Goal: Information Seeking & Learning: Learn about a topic

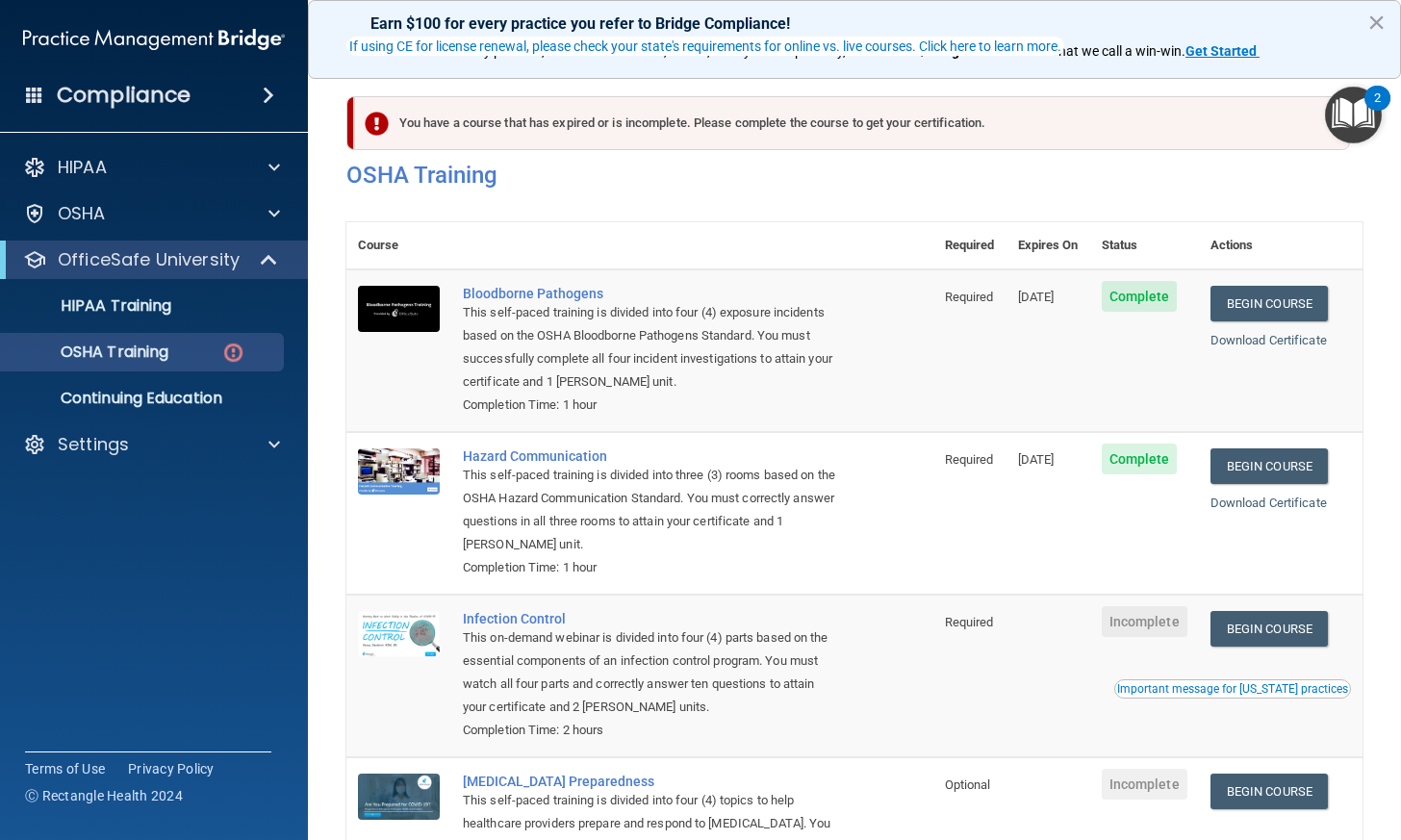
scroll to position [160, 0]
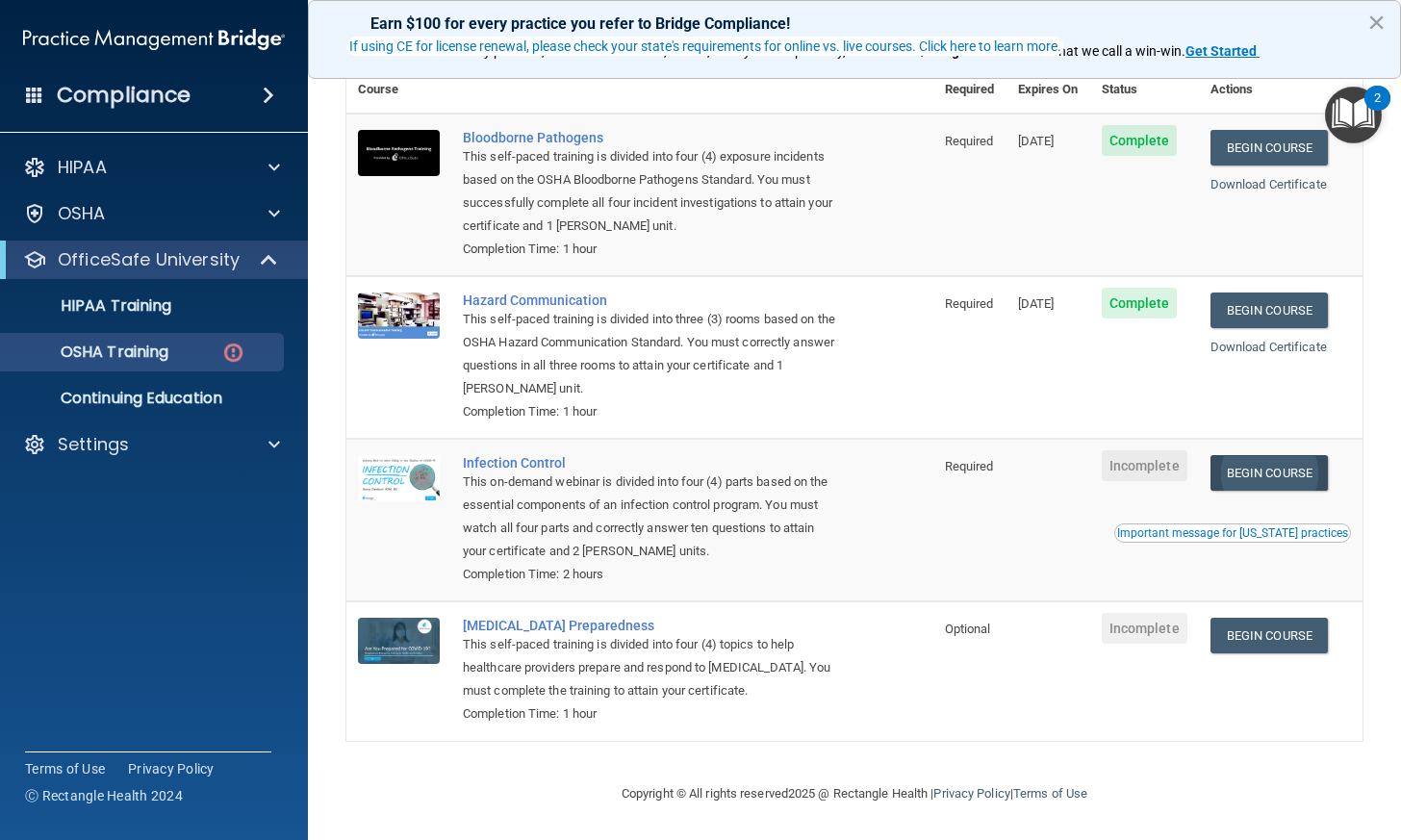
click at [1238, 464] on link "Begin Course" at bounding box center [1269, 473] width 117 height 35
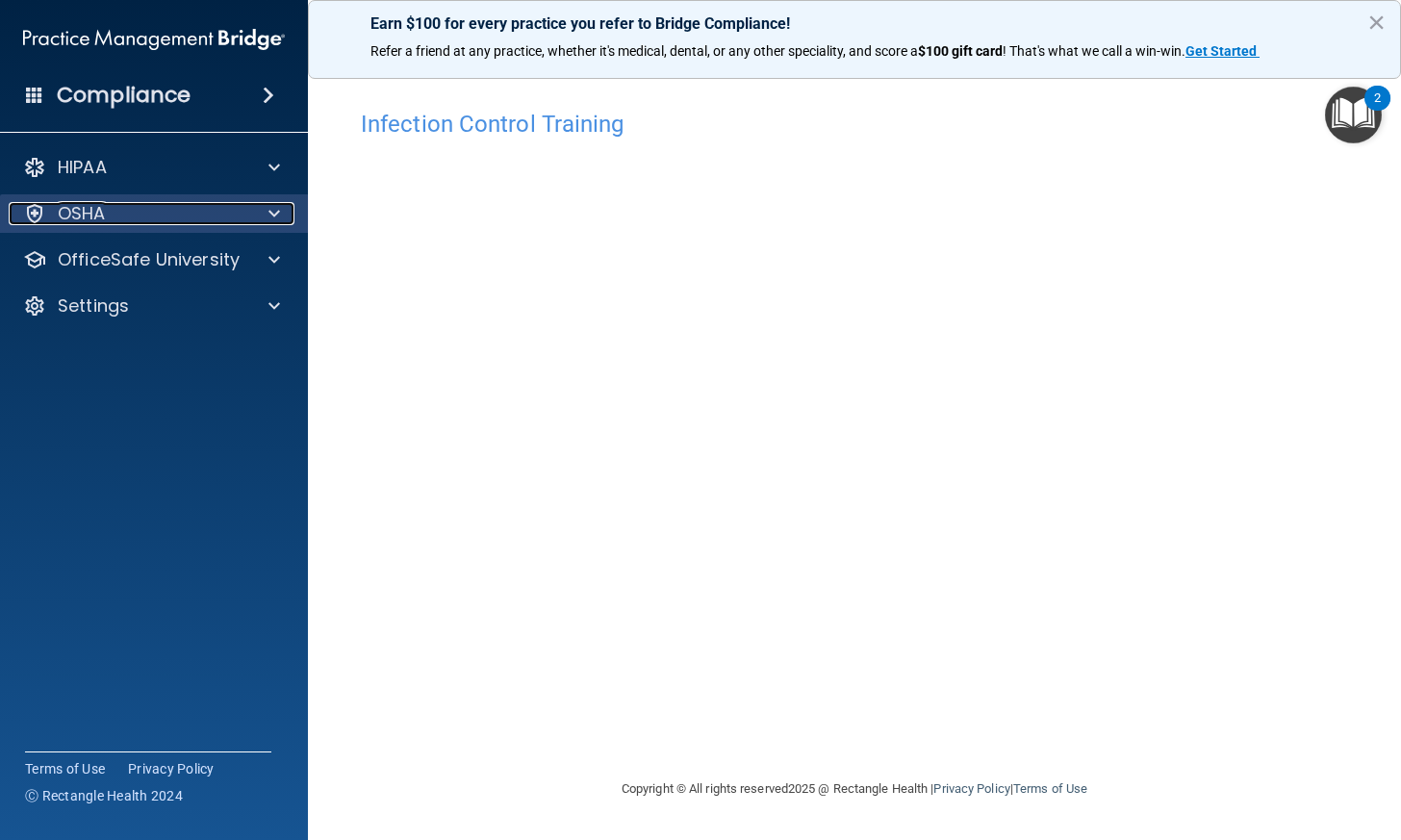
click at [260, 212] on div at bounding box center [271, 214] width 48 height 23
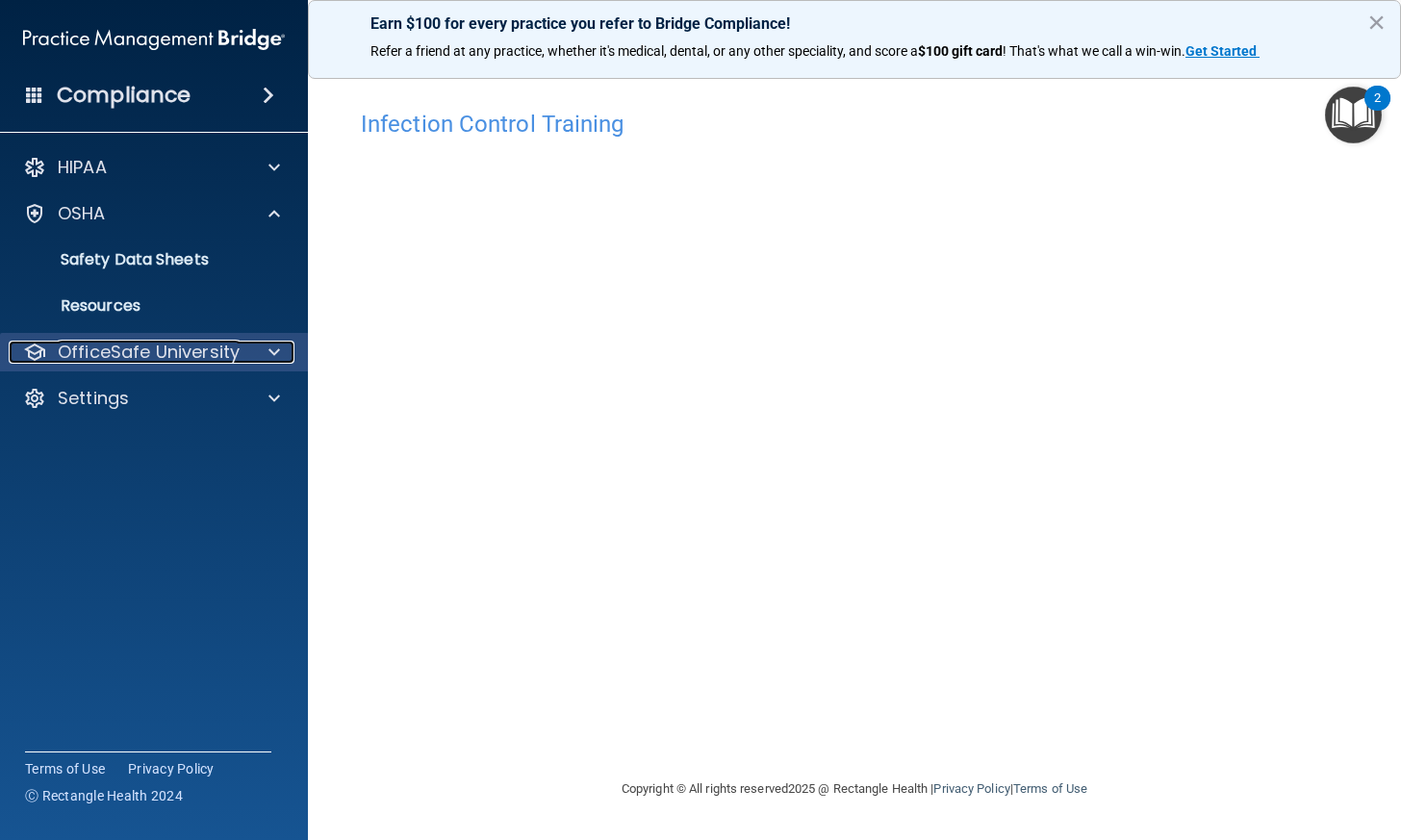
click at [271, 349] on span at bounding box center [275, 353] width 12 height 23
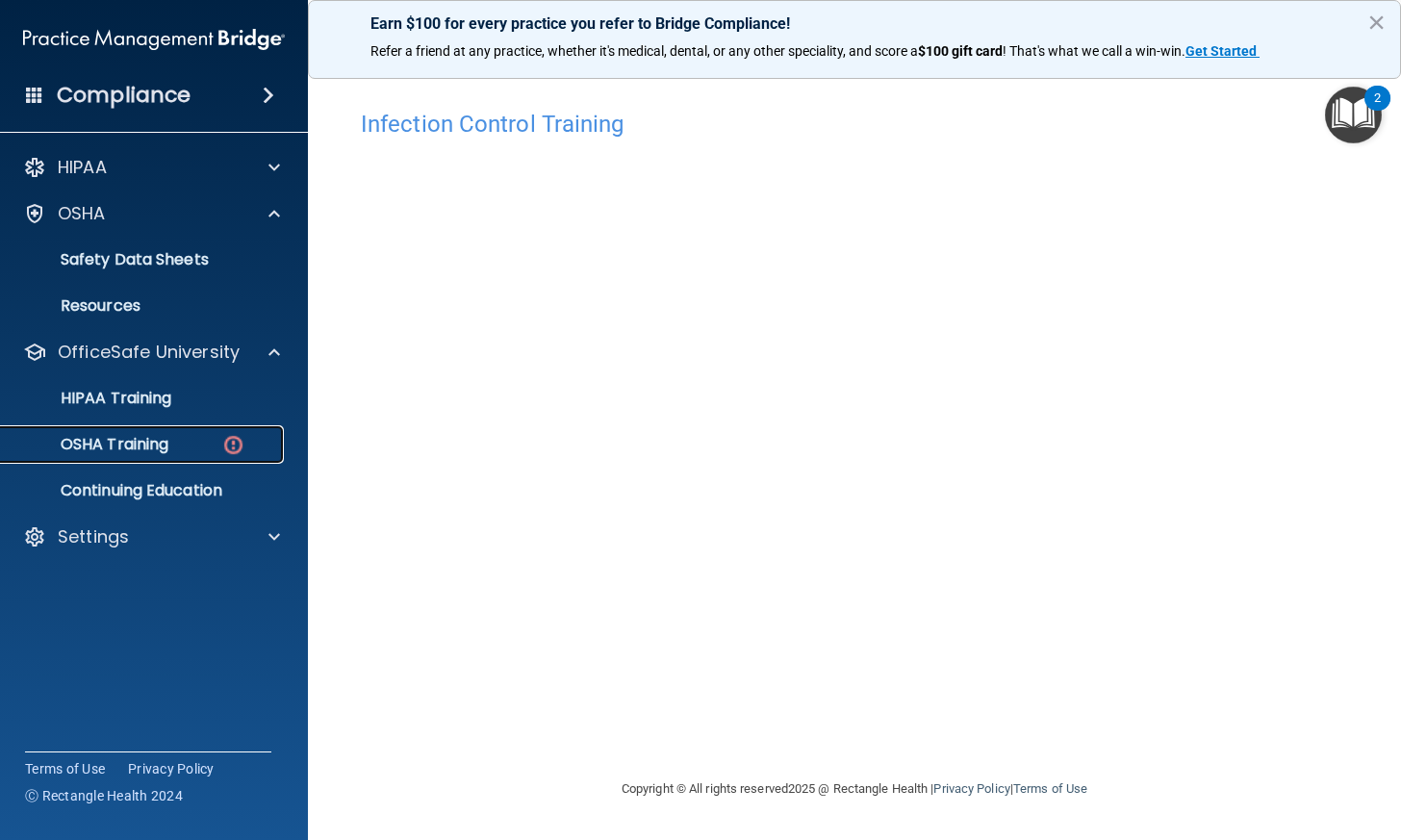
click at [228, 459] on link "OSHA Training" at bounding box center [132, 443] width 303 height 38
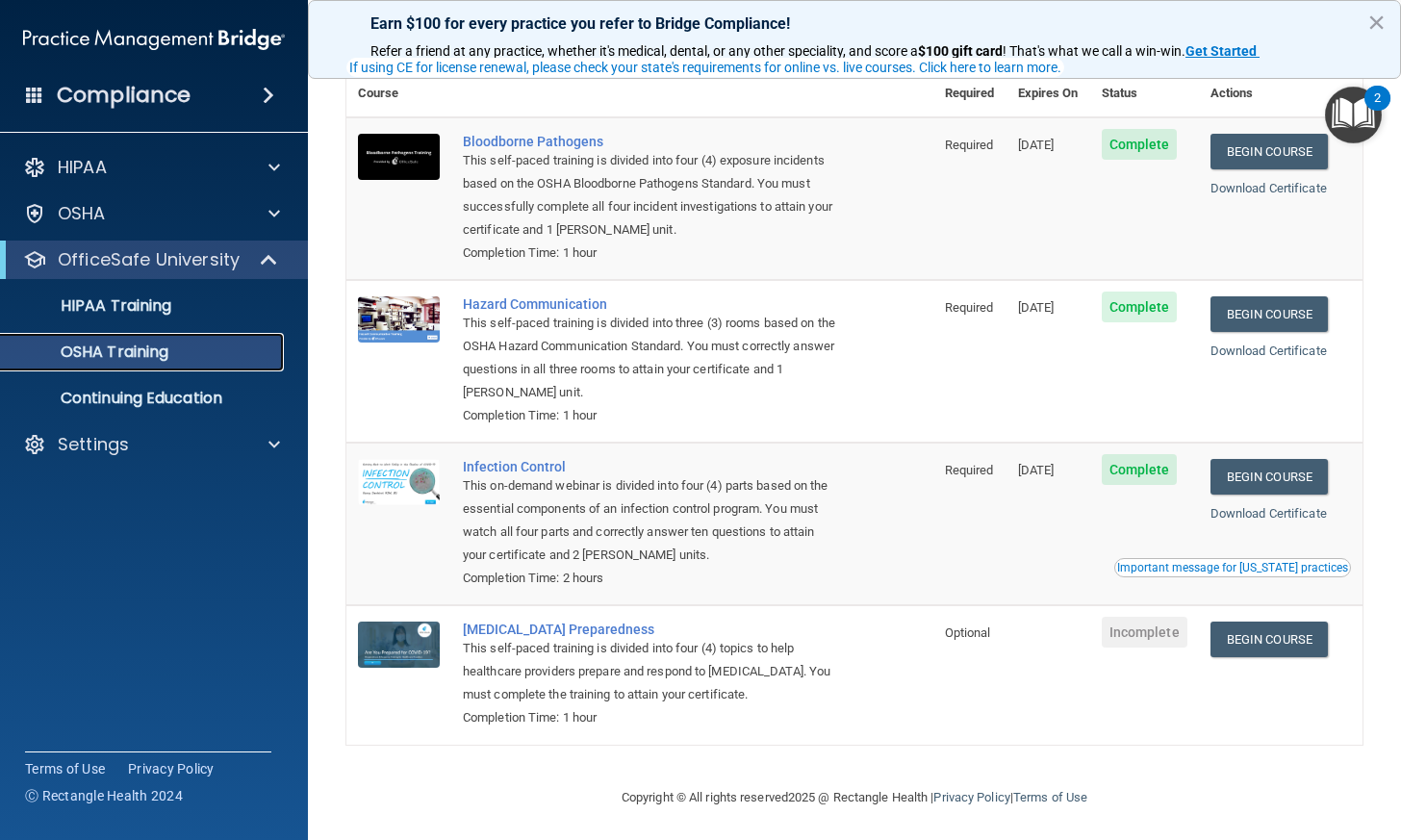
scroll to position [106, 0]
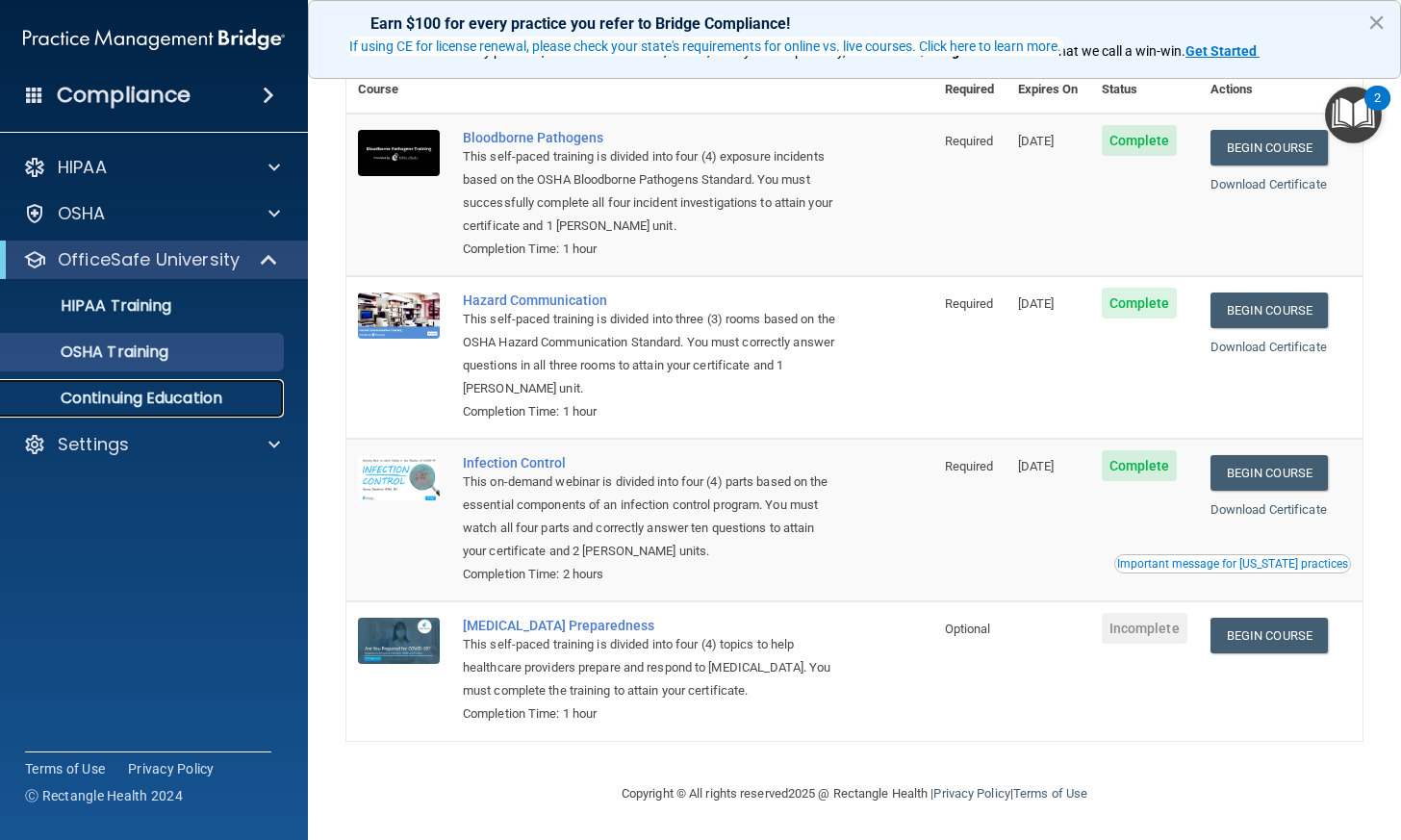
click at [236, 408] on link "Continuing Education" at bounding box center [132, 398] width 303 height 38
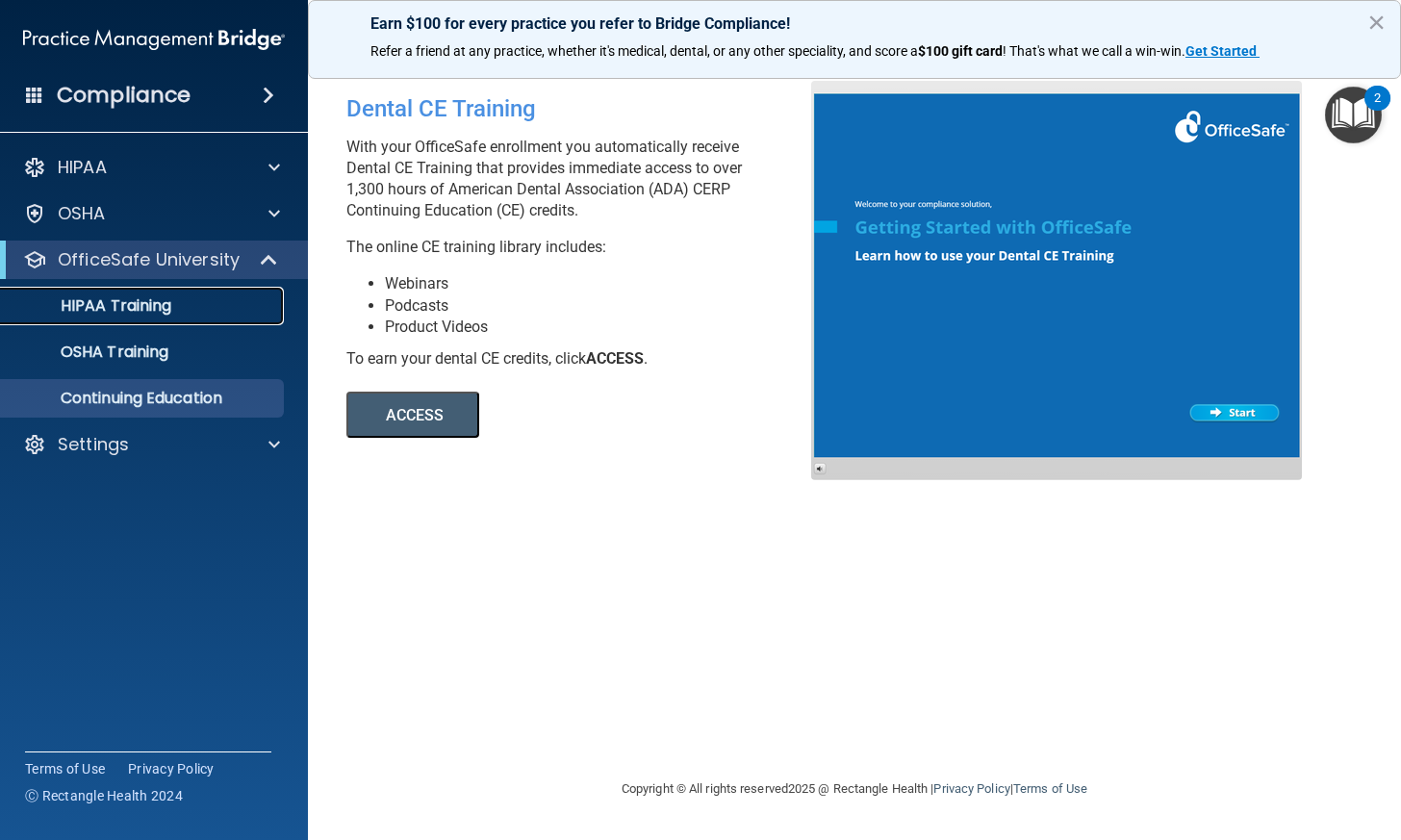
click at [191, 308] on div "HIPAA Training" at bounding box center [144, 306] width 263 height 20
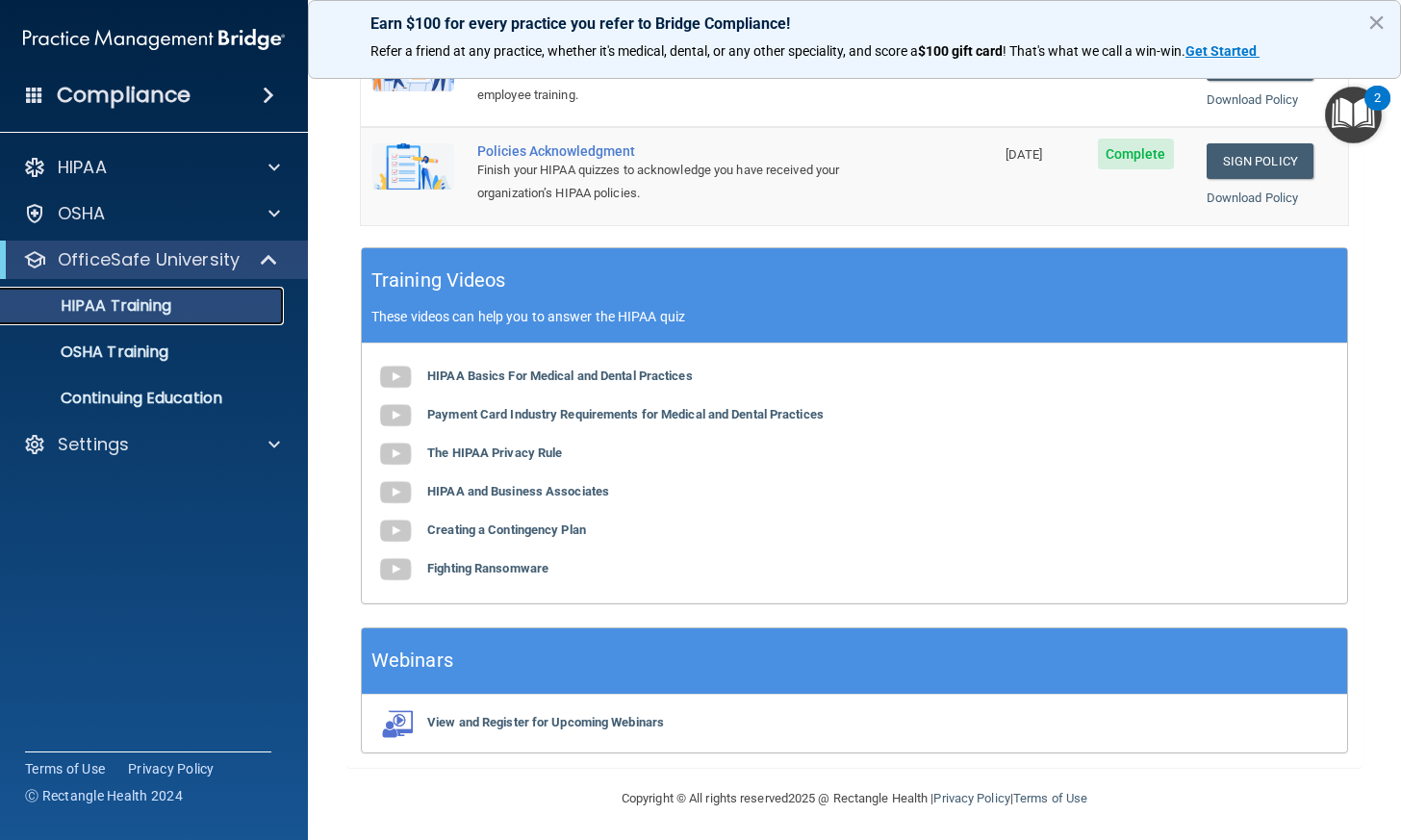
scroll to position [609, 0]
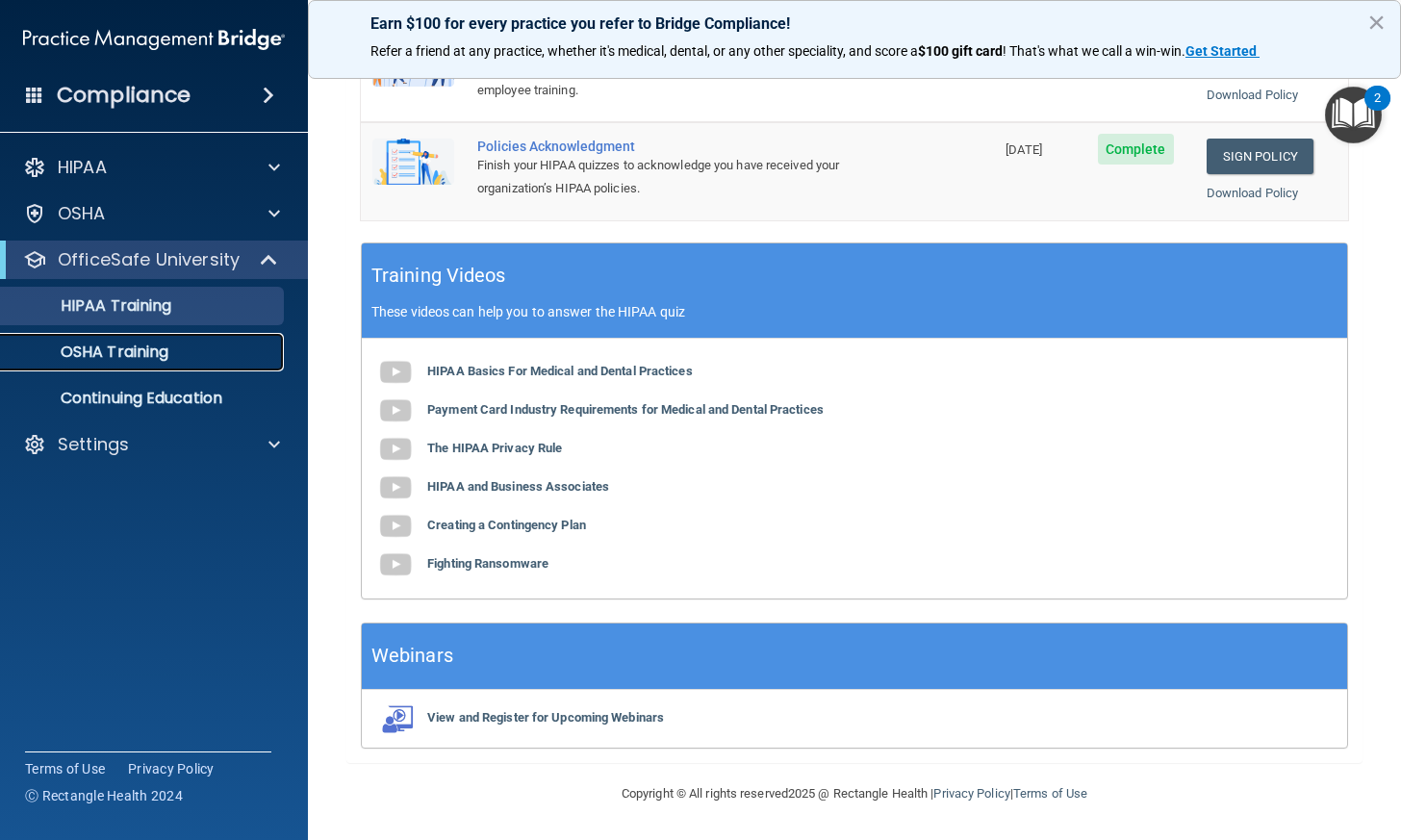
click at [137, 348] on p "OSHA Training" at bounding box center [91, 353] width 156 height 20
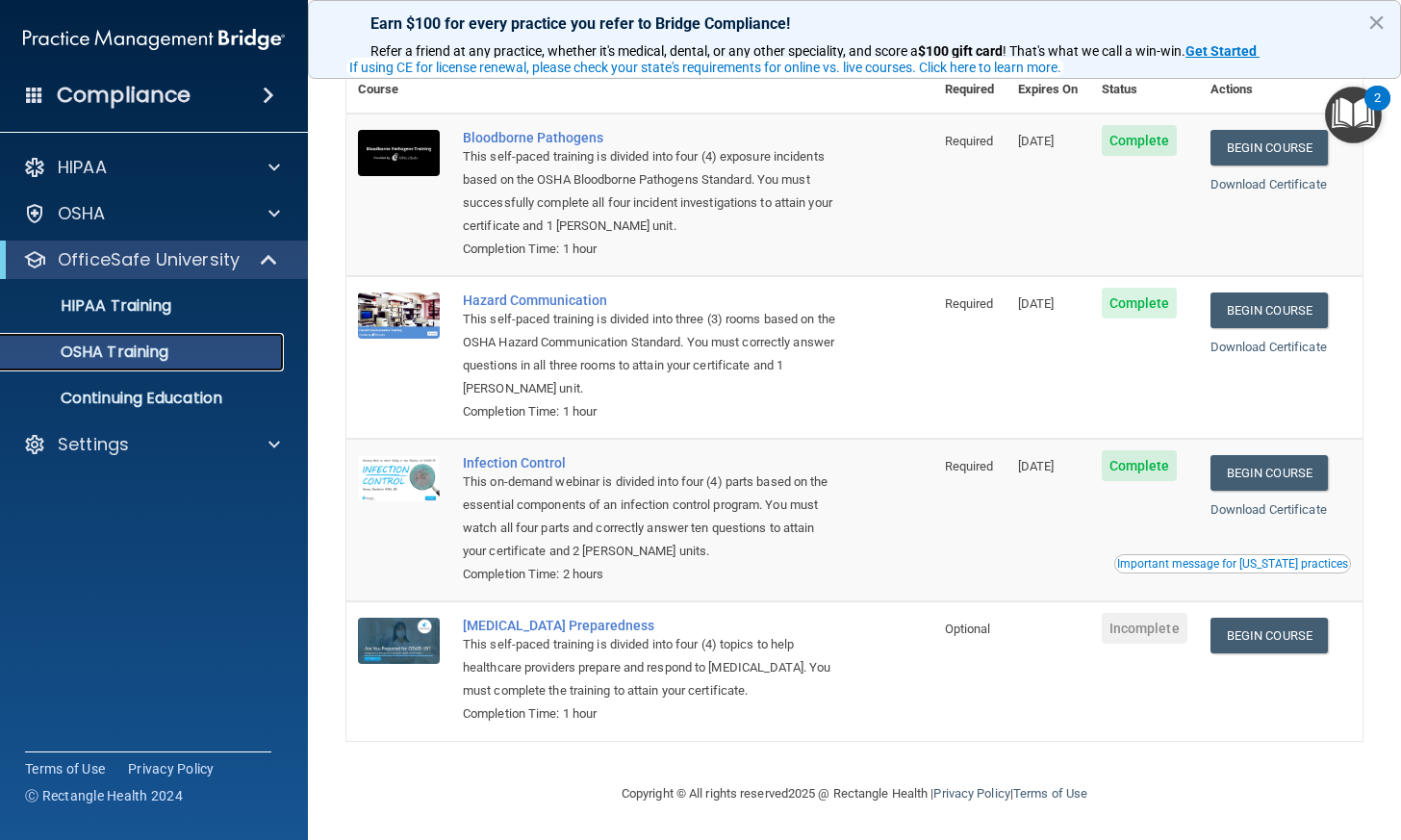
scroll to position [106, 0]
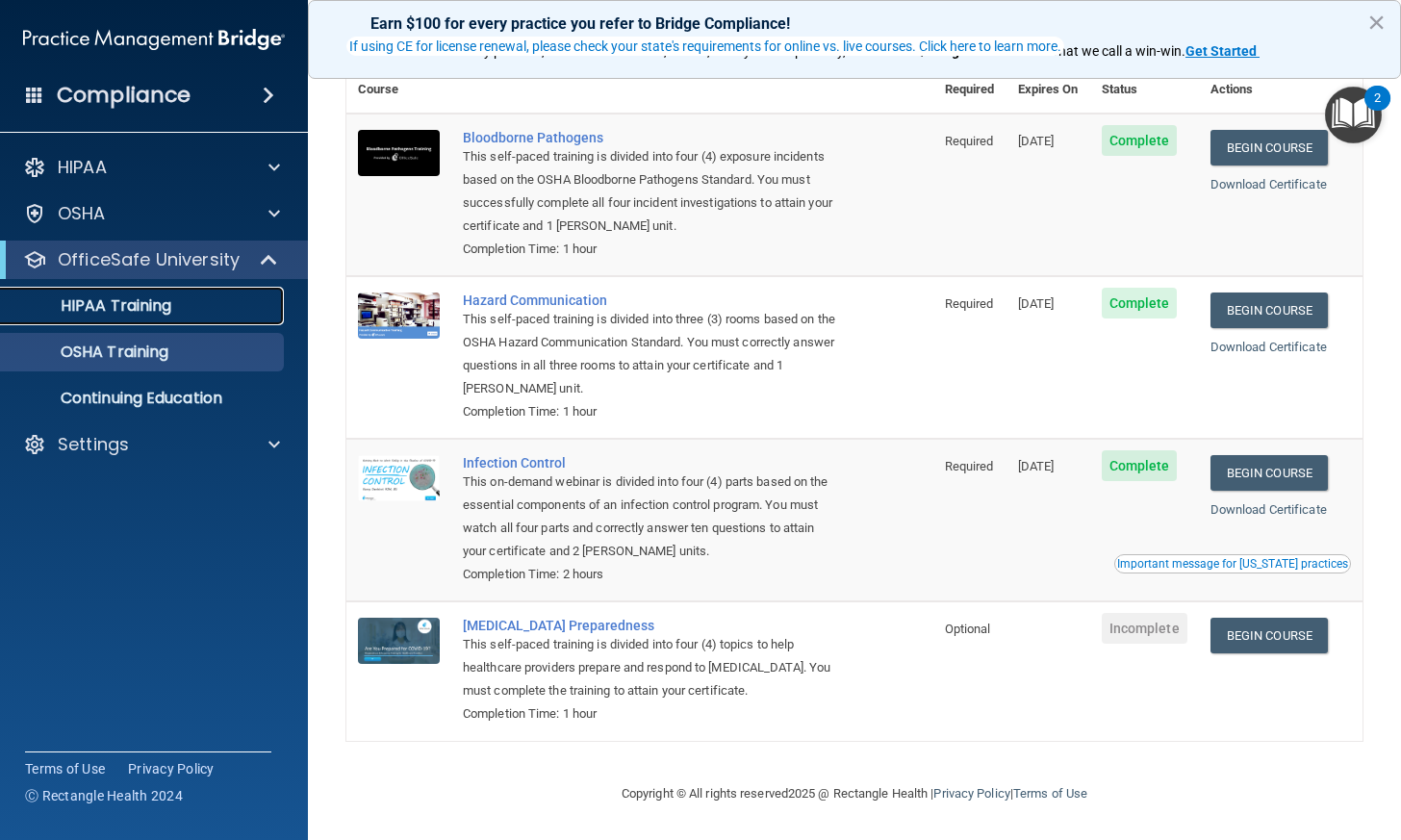
click at [249, 290] on link "HIPAA Training" at bounding box center [132, 305] width 303 height 38
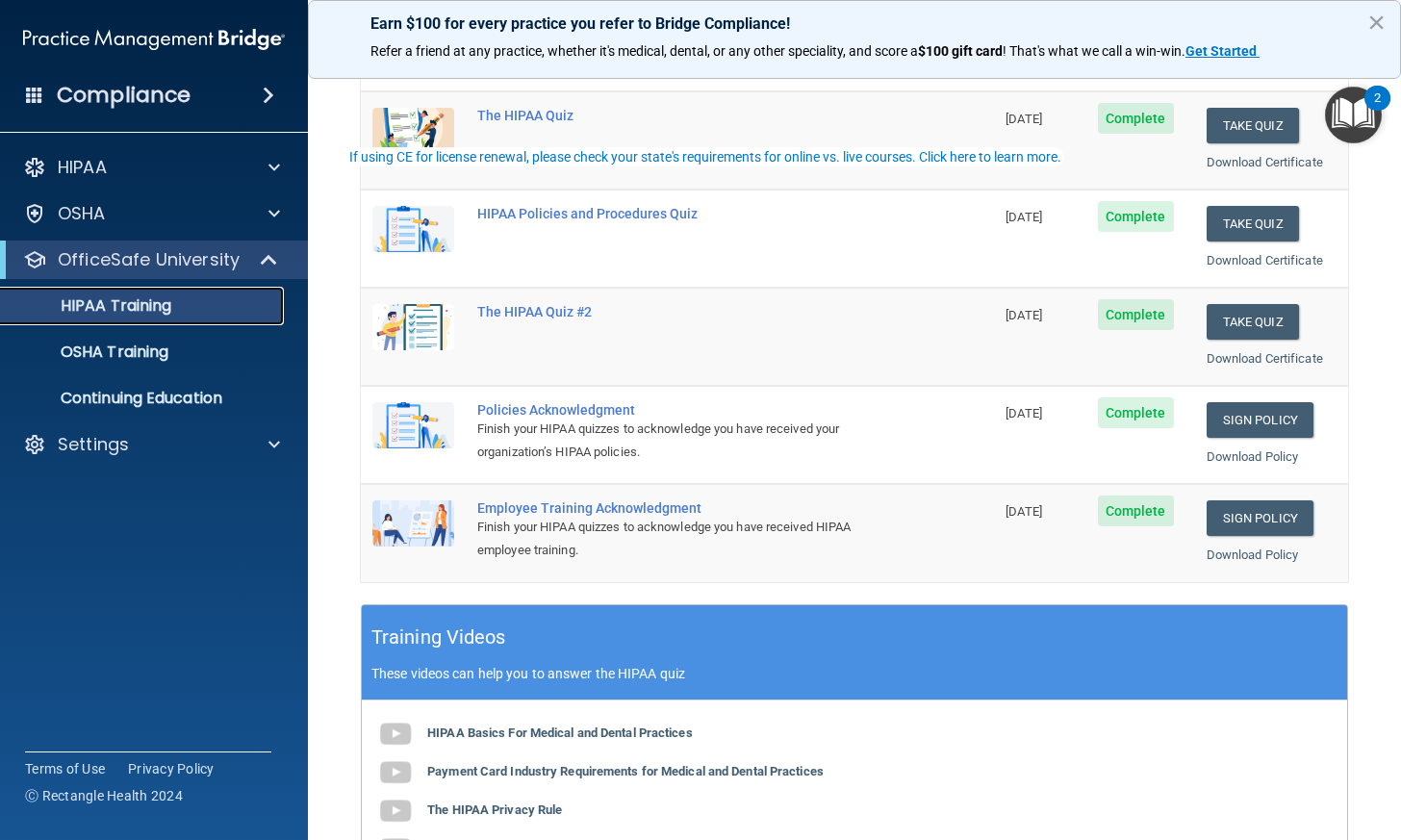
scroll to position [288, 0]
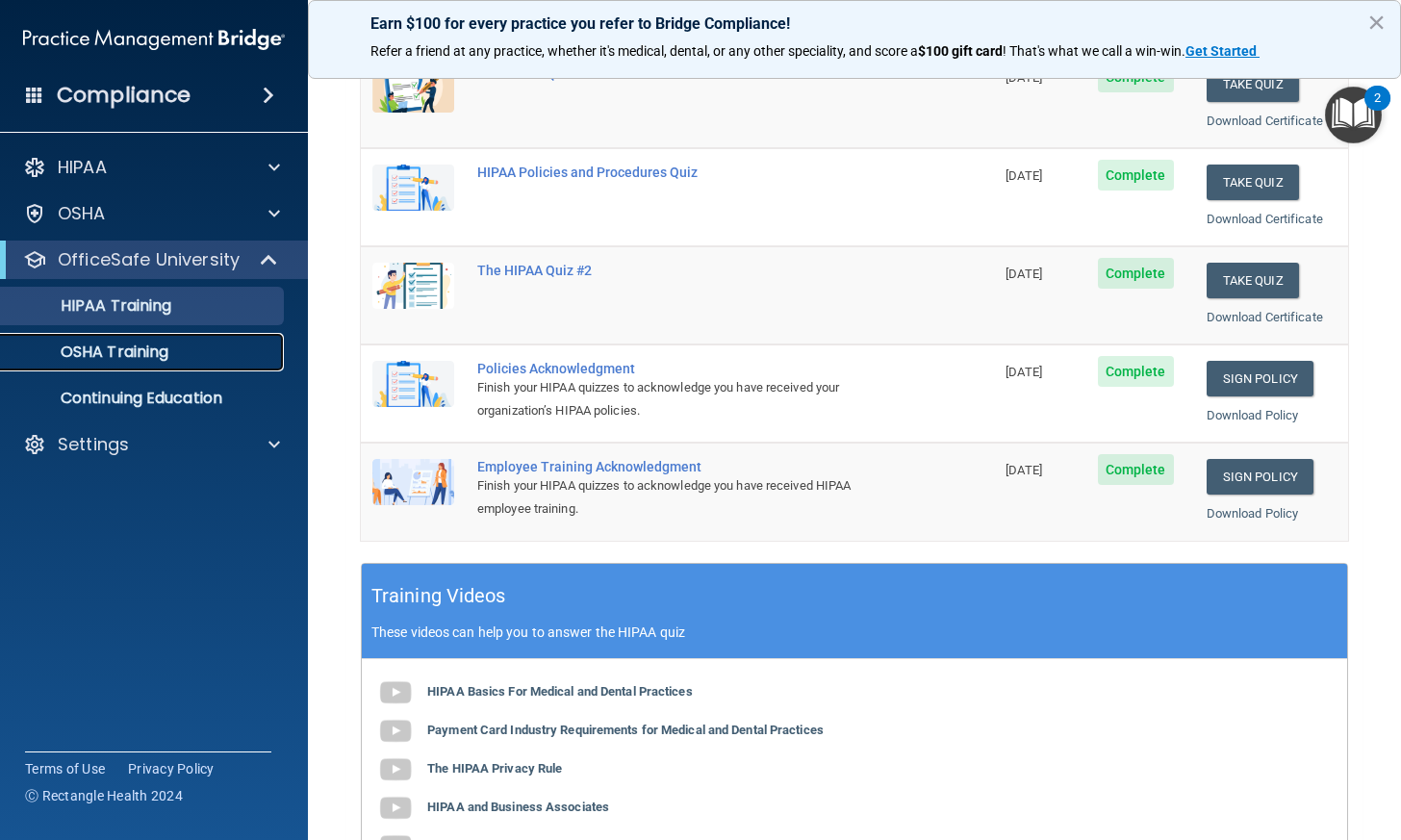
click at [196, 353] on div "OSHA Training" at bounding box center [144, 353] width 263 height 20
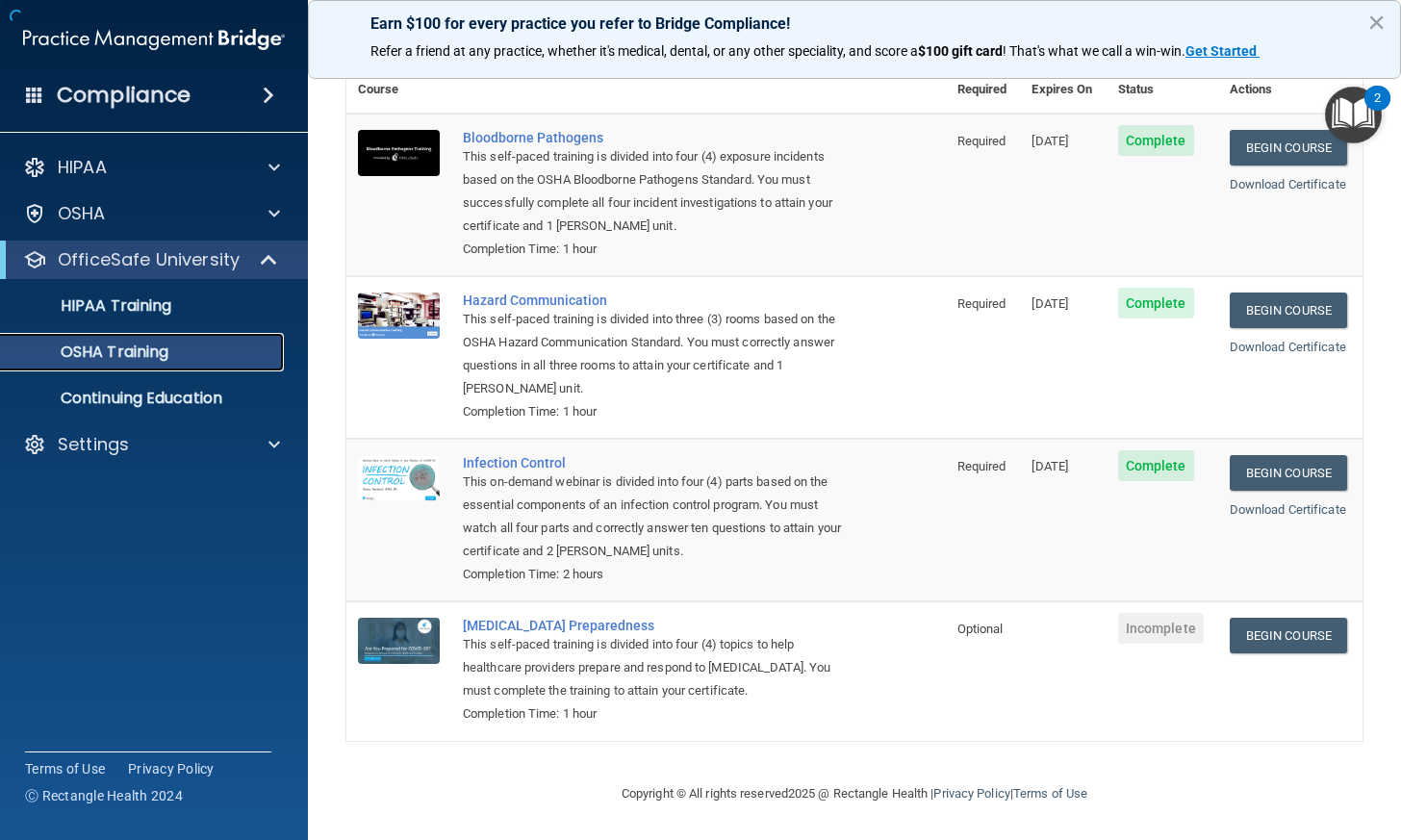
scroll to position [106, 0]
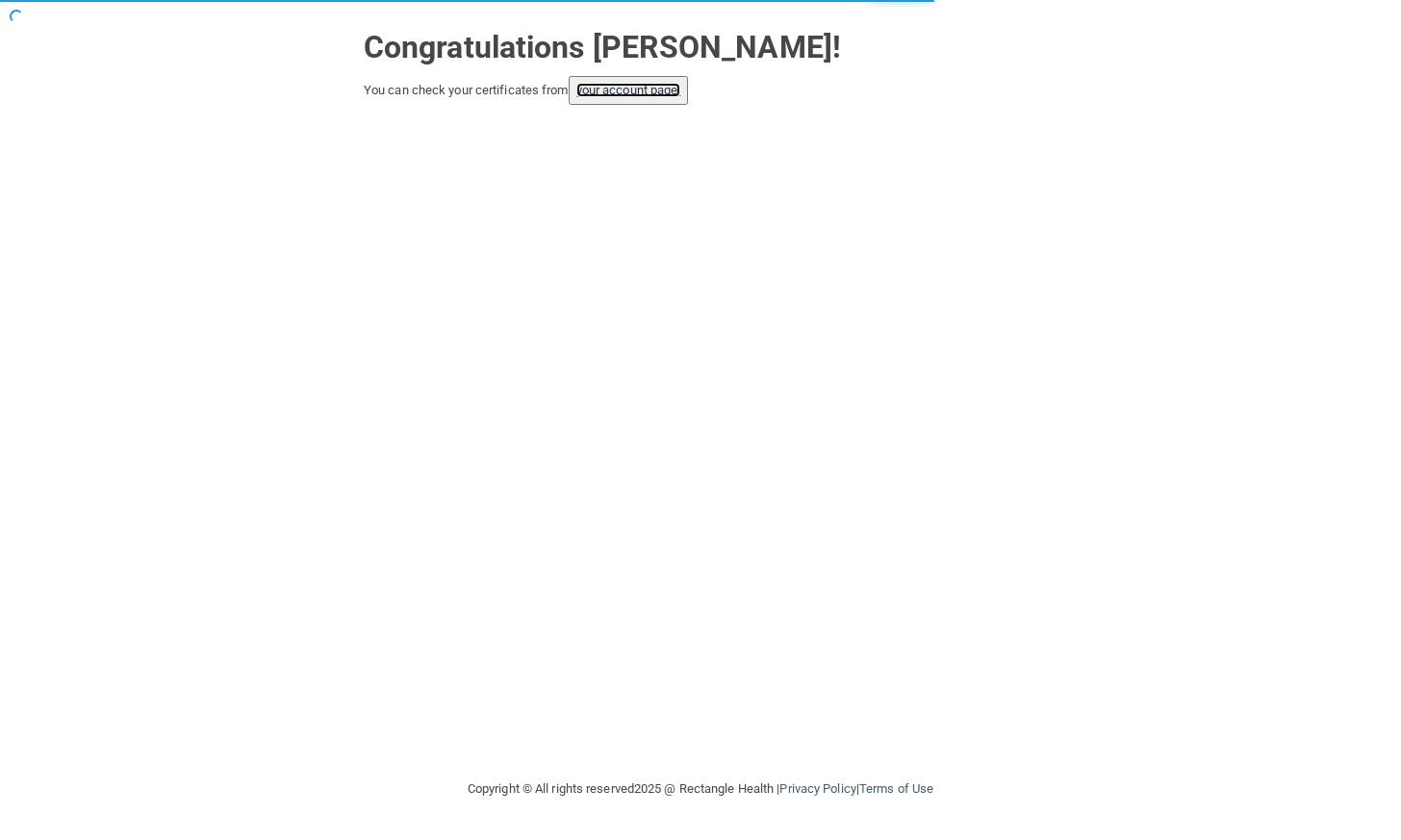
click at [633, 83] on link "your account page!" at bounding box center [628, 90] width 105 height 15
